Goal: Transaction & Acquisition: Purchase product/service

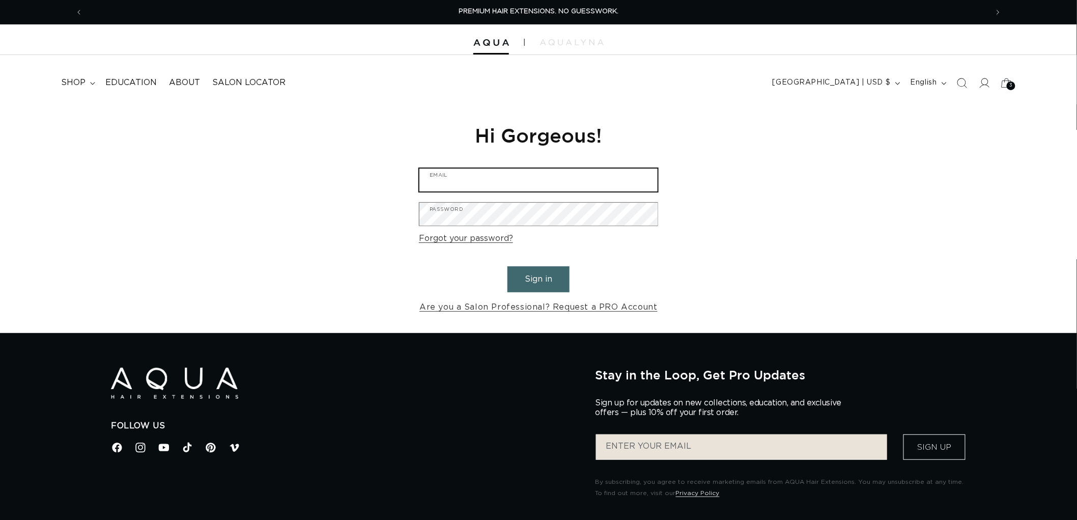
type input "graphics@pabeauty.com"
click at [559, 288] on button "Sign in" at bounding box center [539, 279] width 62 height 26
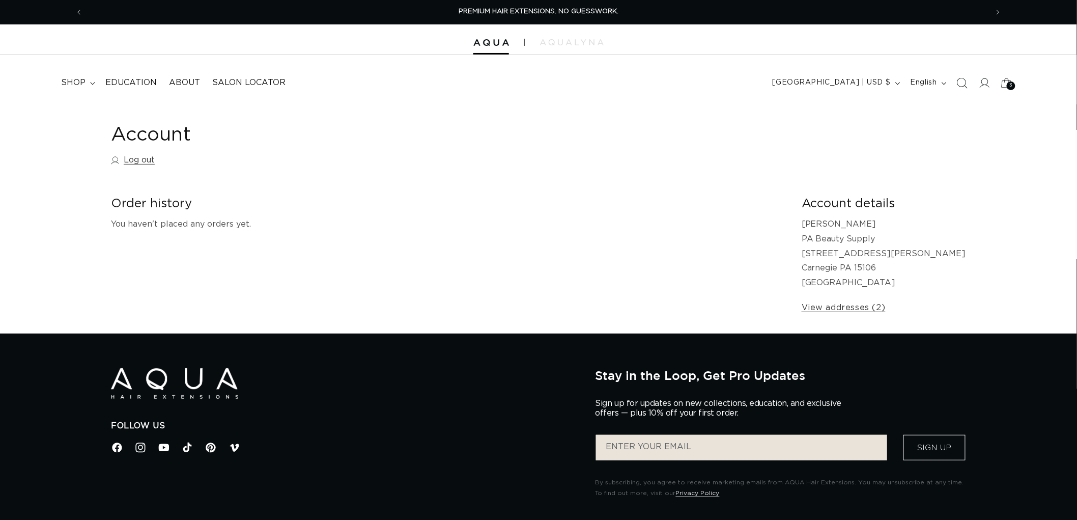
click at [969, 89] on span "Search" at bounding box center [962, 83] width 22 height 22
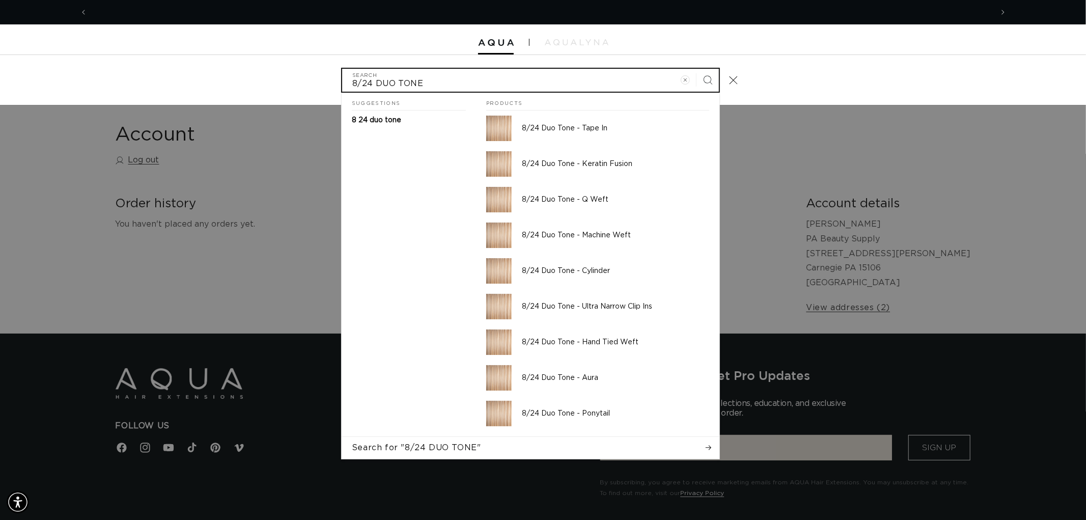
scroll to position [0, 1810]
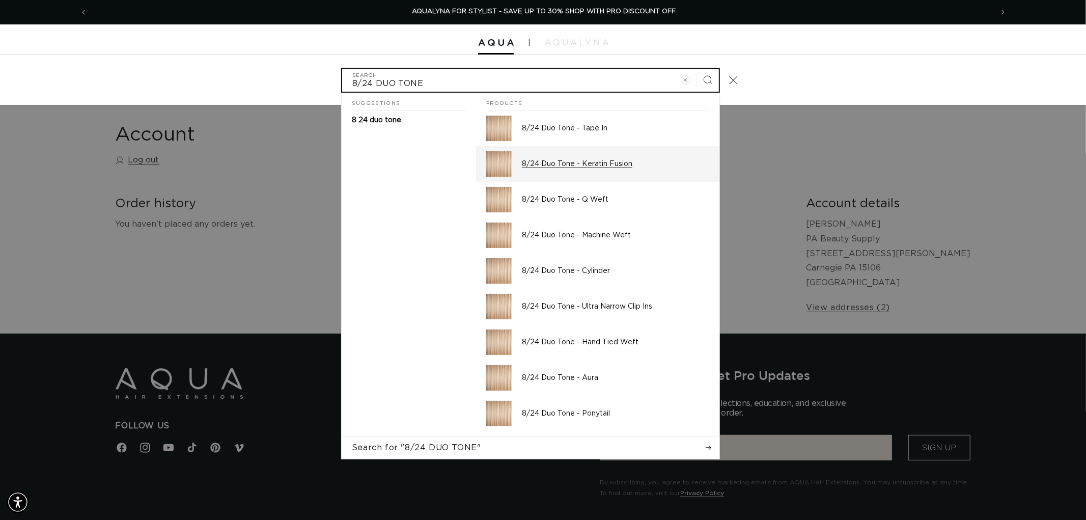
type input "8/24 DUO TONE"
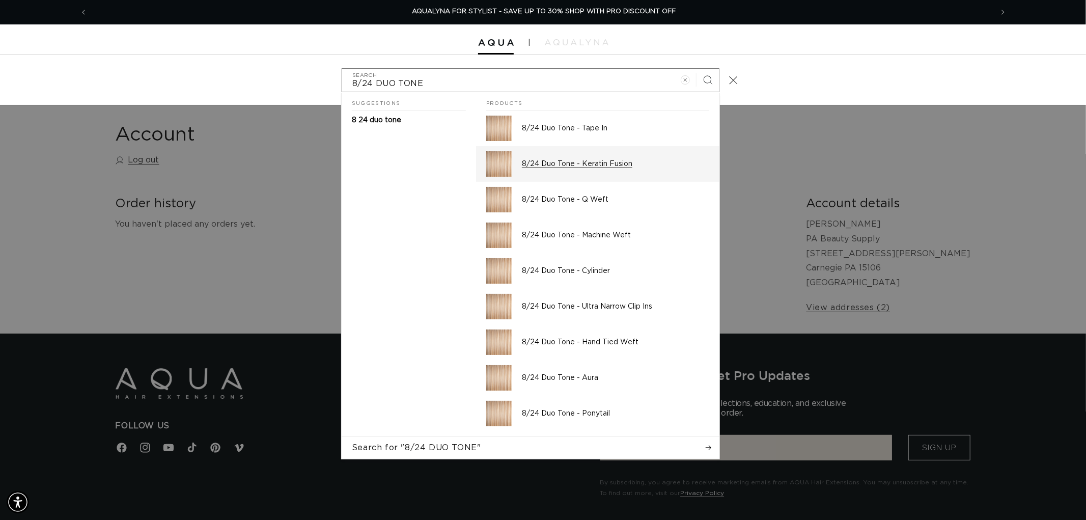
click at [617, 175] on div "8/24 Duo Tone - Keratin Fusion" at bounding box center [615, 163] width 187 height 25
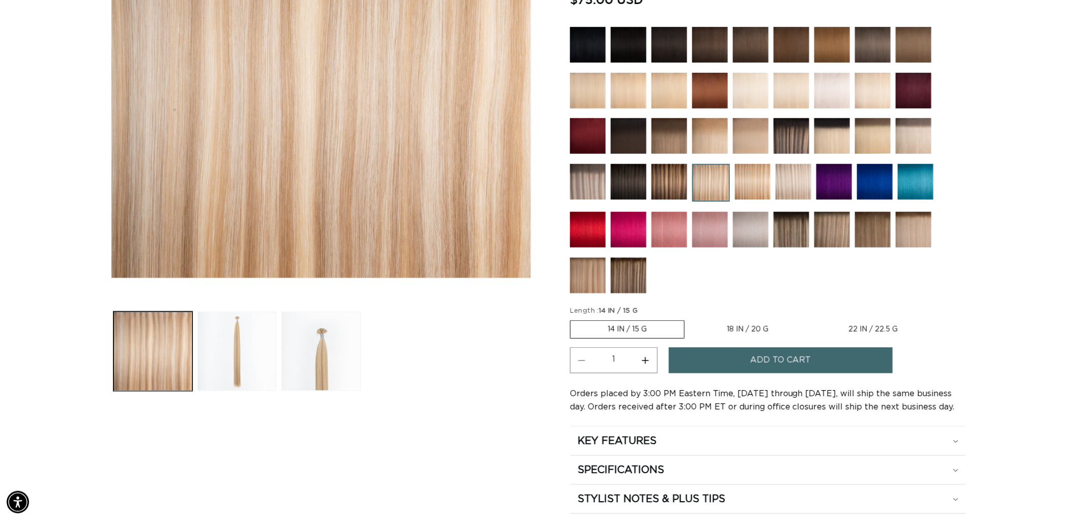
scroll to position [0, 905]
click at [755, 46] on img at bounding box center [751, 45] width 36 height 36
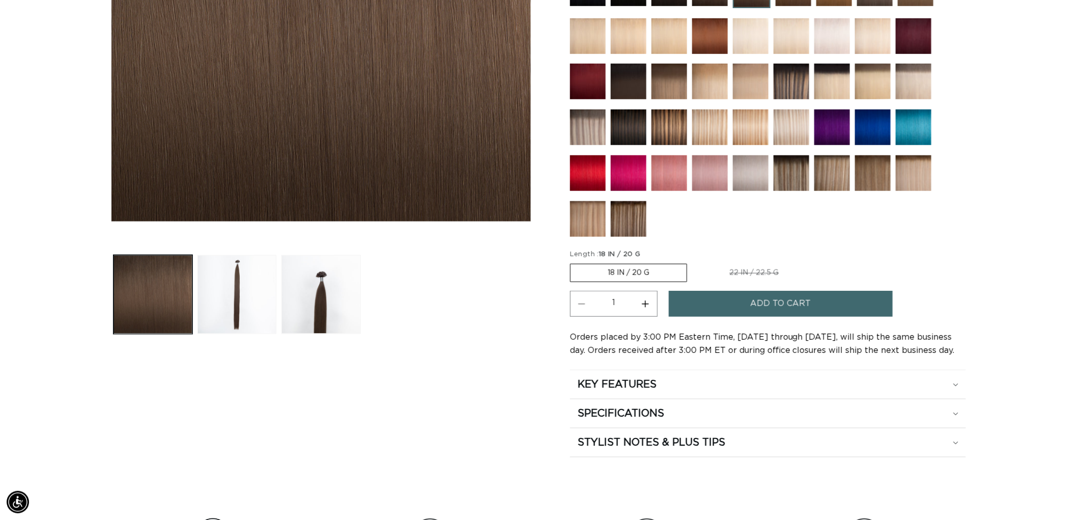
scroll to position [0, 1810]
